Goal: Transaction & Acquisition: Purchase product/service

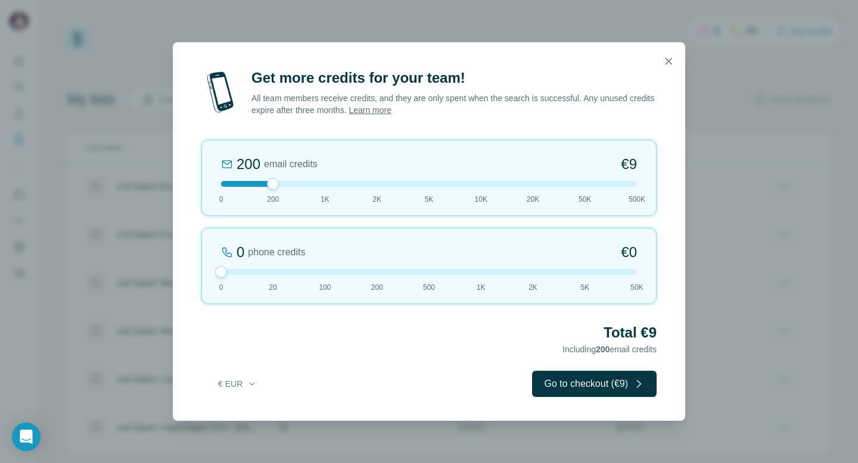
drag, startPoint x: 269, startPoint y: 272, endPoint x: 226, endPoint y: 272, distance: 43.5
click at [226, 272] on div at bounding box center [221, 272] width 12 height 12
drag, startPoint x: 273, startPoint y: 189, endPoint x: 257, endPoint y: 190, distance: 15.5
click at [257, 190] on div "200 email credits €9 0 200 1K 2K 5K 10K 20K 50K 500K" at bounding box center [428, 178] width 455 height 76
click at [574, 387] on button "Go to checkout (€9)" at bounding box center [594, 384] width 124 height 26
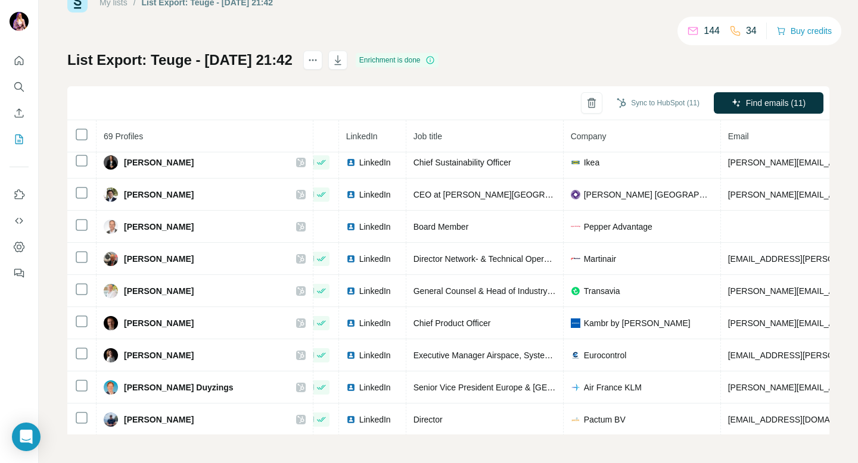
scroll to position [1865, 48]
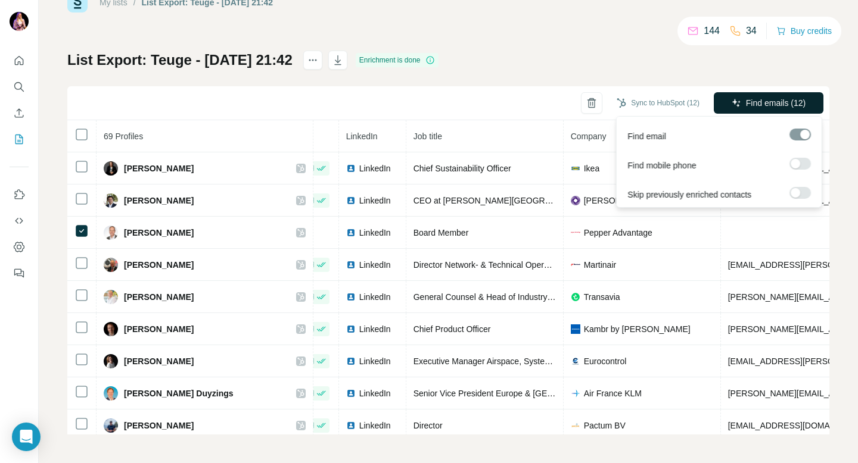
click at [743, 109] on button "Find emails (12)" at bounding box center [768, 102] width 110 height 21
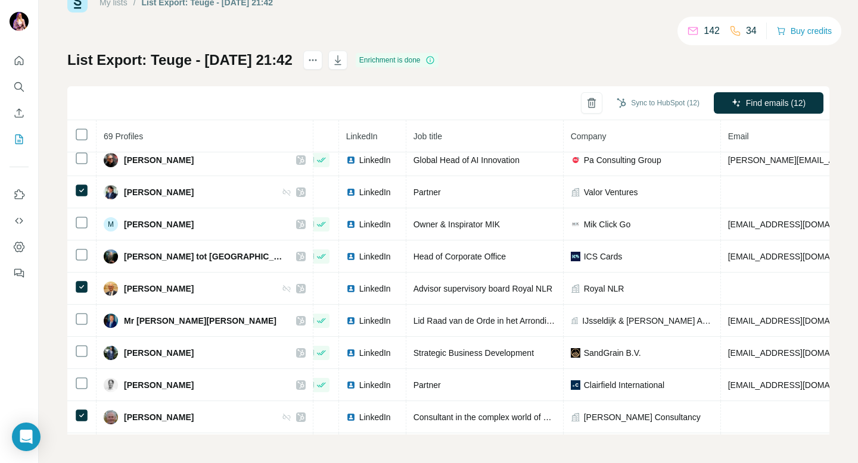
scroll to position [912, 48]
